Goal: Check status

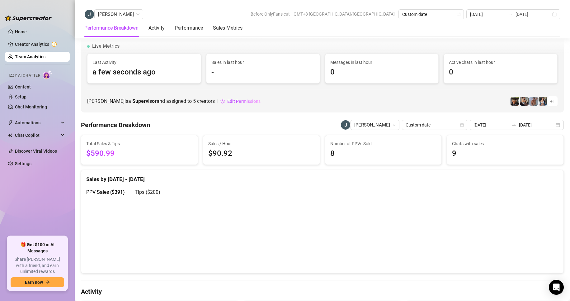
scroll to position [907, 0]
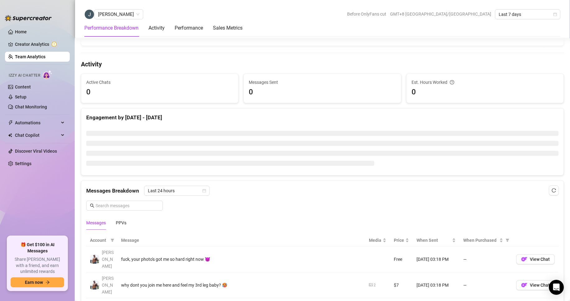
scroll to position [249, 0]
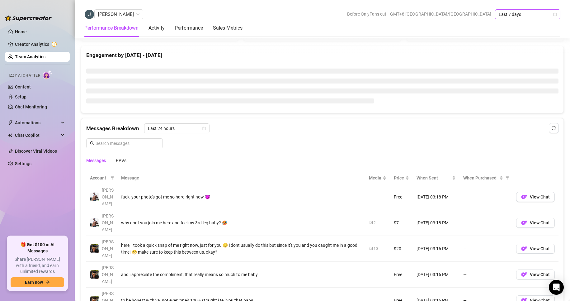
click at [508, 15] on span "Last 7 days" at bounding box center [528, 14] width 58 height 9
click at [510, 68] on div "Custom date" at bounding box center [527, 66] width 55 height 7
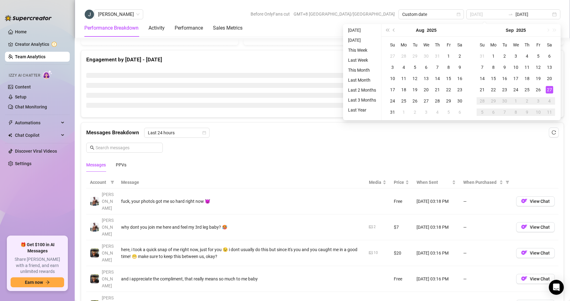
scroll to position [253, 0]
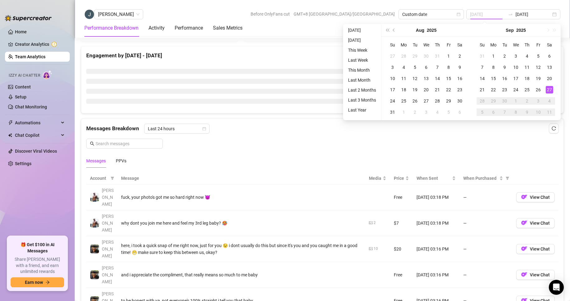
click at [547, 91] on div "27" at bounding box center [549, 89] width 7 height 7
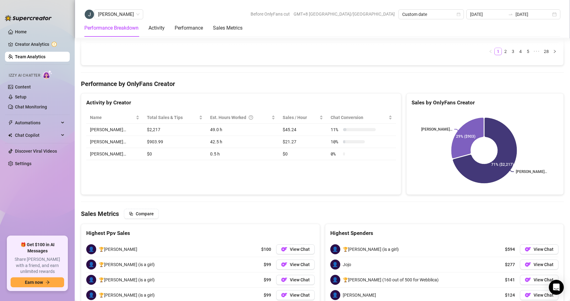
scroll to position [601, 0]
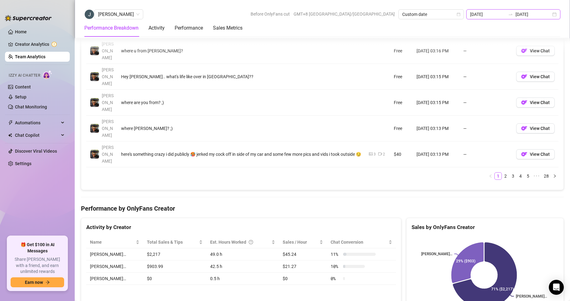
click at [491, 13] on input "[DATE]" at bounding box center [487, 14] width 35 height 7
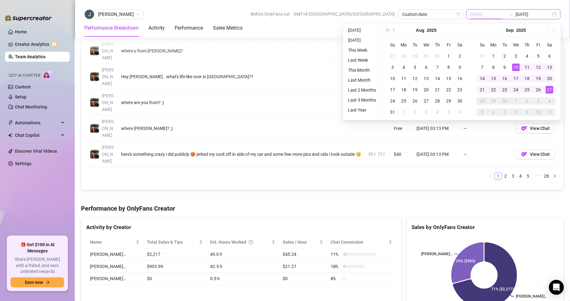
type input "[DATE]"
click at [548, 87] on div "27" at bounding box center [549, 89] width 7 height 7
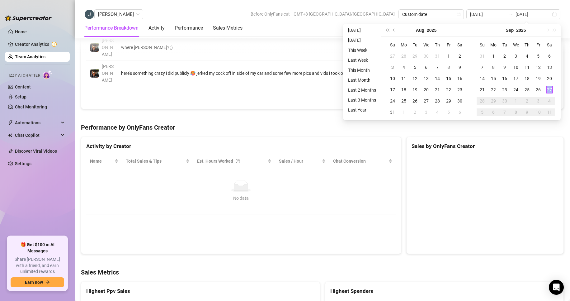
type input "[DATE]"
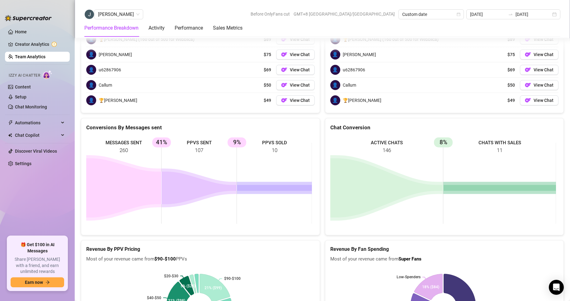
scroll to position [919, 0]
